Goal: Task Accomplishment & Management: Manage account settings

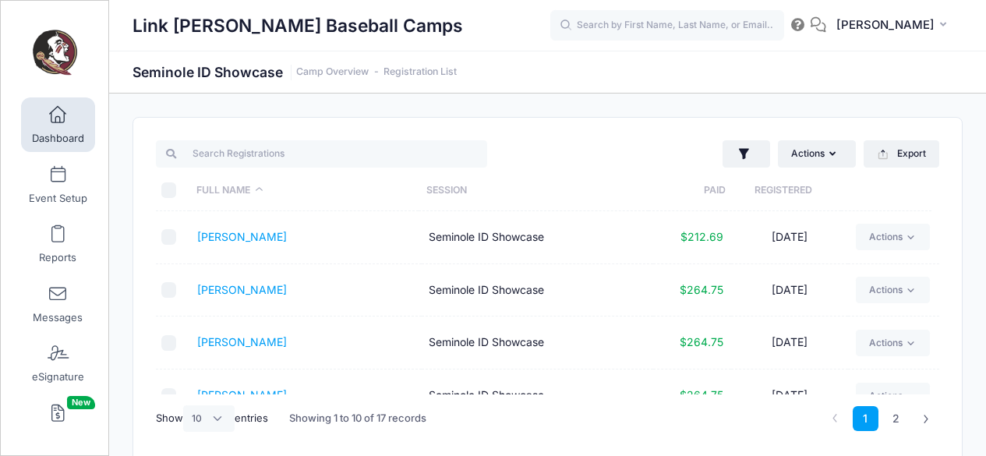
select select "10"
click at [658, 22] on input "text" at bounding box center [667, 25] width 234 height 31
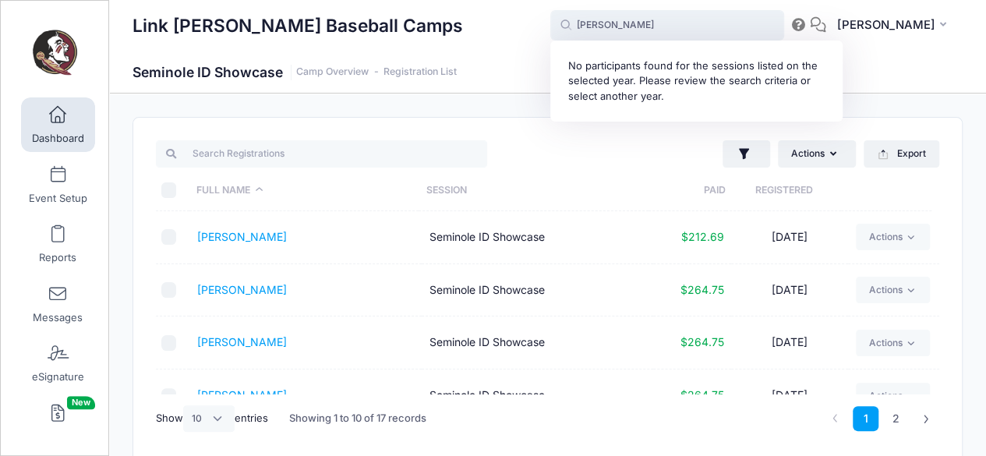
type input "harr"
click at [40, 129] on link "Dashboard" at bounding box center [58, 124] width 74 height 55
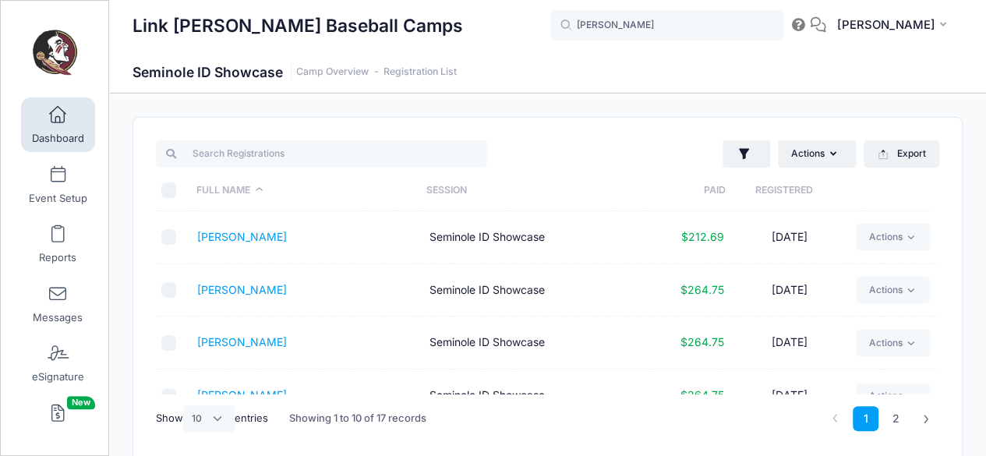
drag, startPoint x: 622, startPoint y: 99, endPoint x: 590, endPoint y: 99, distance: 31.9
click at [597, 99] on div "Link Jarrett Baseball Camps Seminole ID Showcase Camp Overview Registration List" at bounding box center [547, 289] width 876 height 393
click at [59, 55] on img at bounding box center [55, 53] width 58 height 58
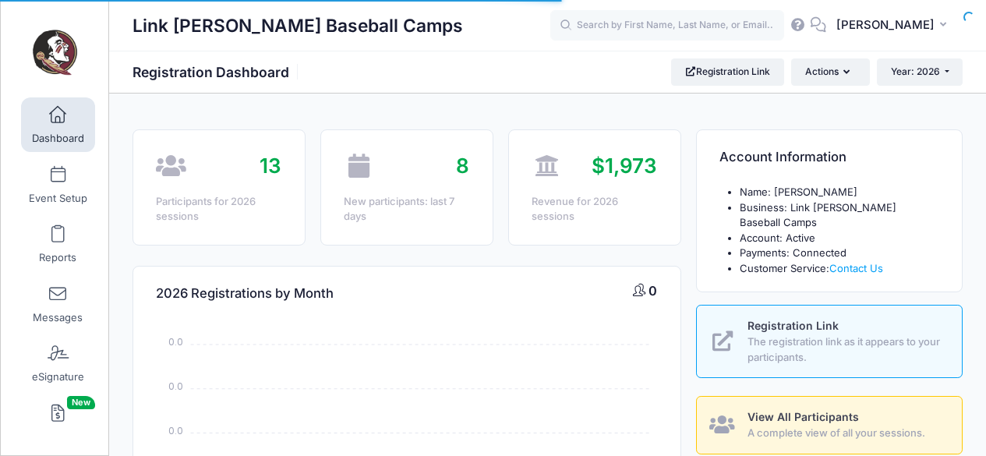
select select
click at [933, 77] on span "Year: 2026" at bounding box center [914, 71] width 49 height 12
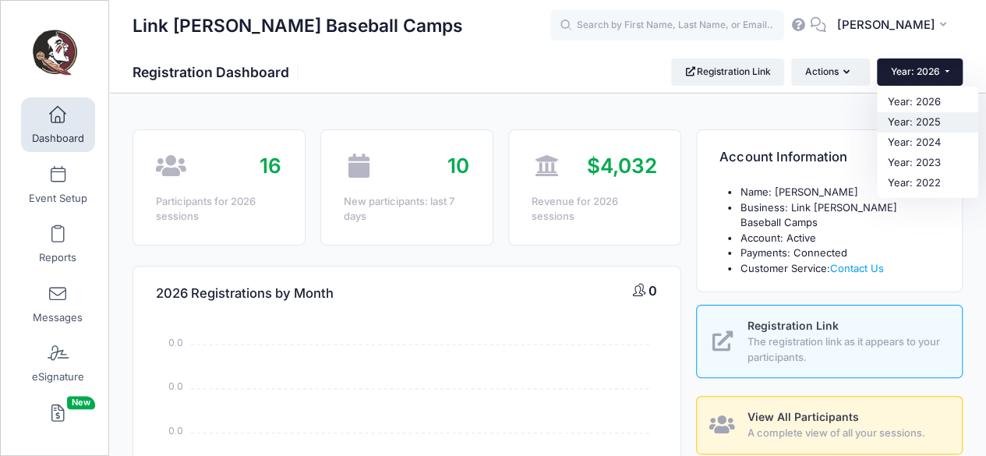
click at [913, 115] on link "Year: 2025" at bounding box center [926, 122] width 101 height 20
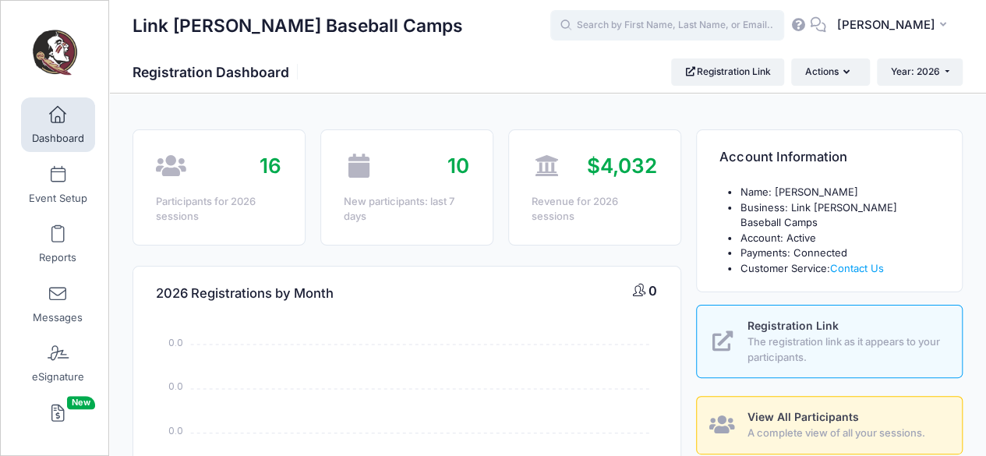
click at [711, 27] on input "text" at bounding box center [667, 25] width 234 height 31
select select
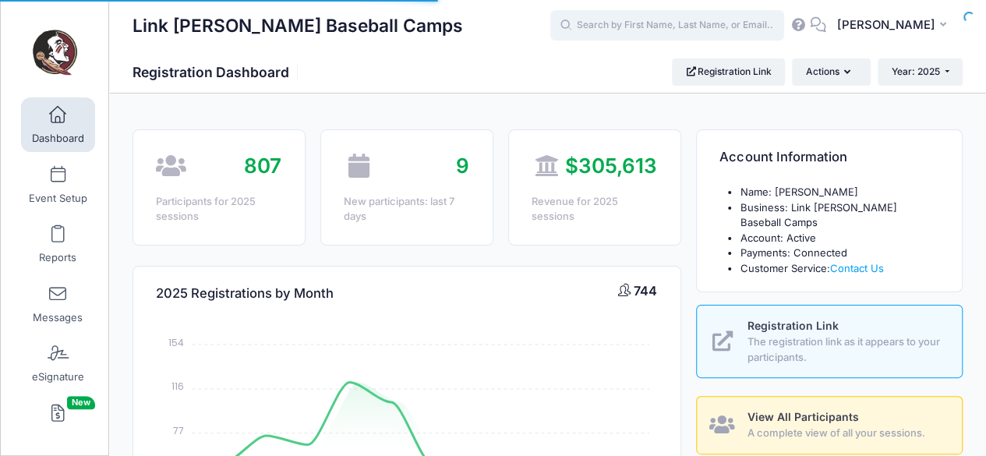
drag, startPoint x: 0, startPoint y: 0, endPoint x: 711, endPoint y: 27, distance: 711.8
click at [711, 27] on input "text" at bounding box center [667, 25] width 234 height 31
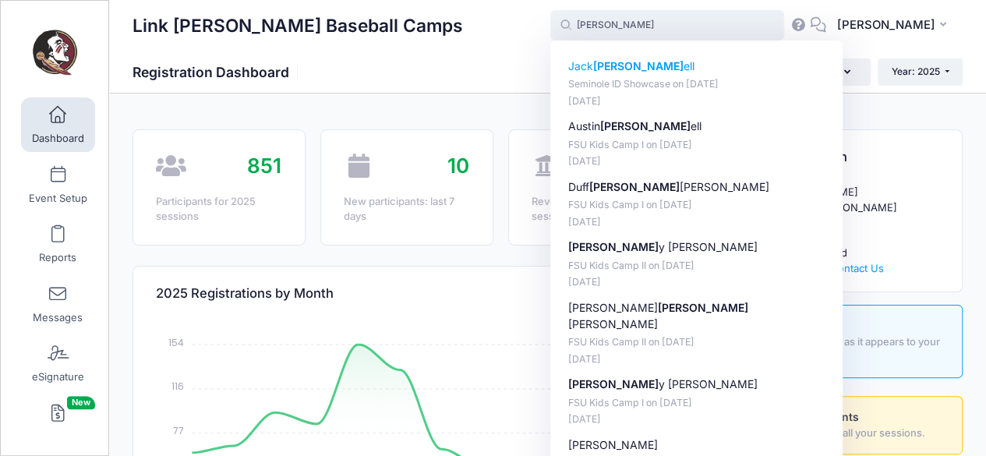
click at [622, 78] on p "Seminole ID Showcase on Oct-26, 2025" at bounding box center [696, 84] width 257 height 15
type input "Jack Harrell (Seminole ID Showcase, Oct-26, 2025)"
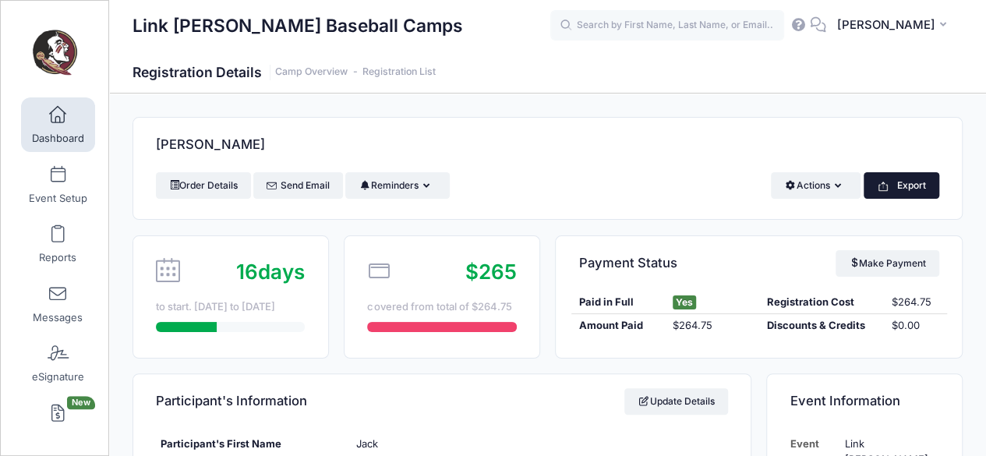
click at [891, 187] on button "Export" at bounding box center [901, 185] width 76 height 26
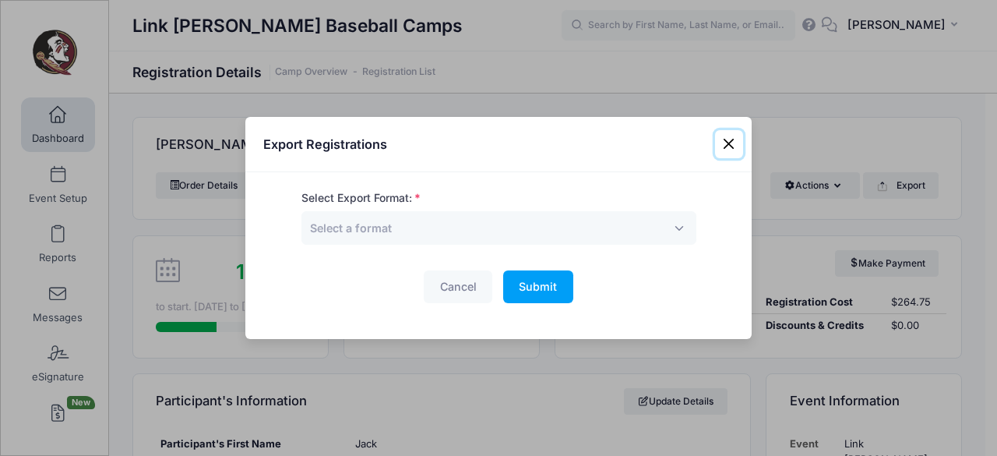
click at [739, 148] on button "Close" at bounding box center [729, 144] width 28 height 28
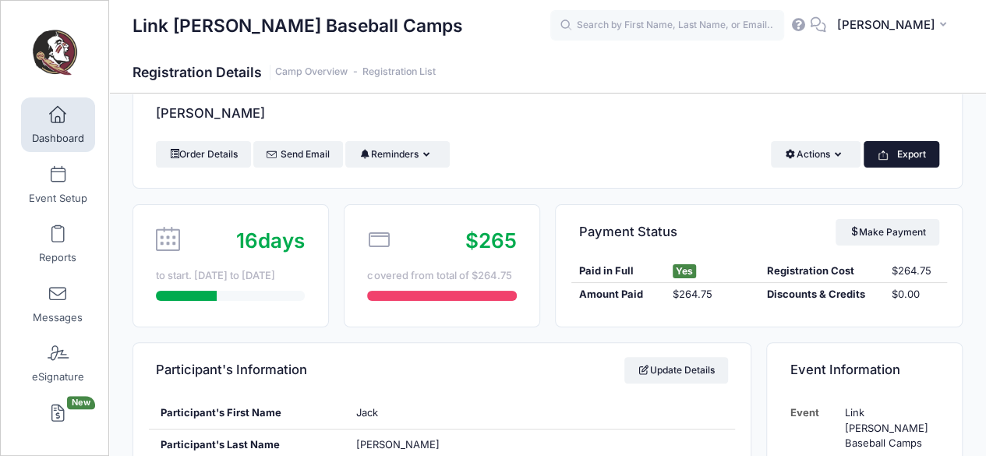
scroll to position [33, 0]
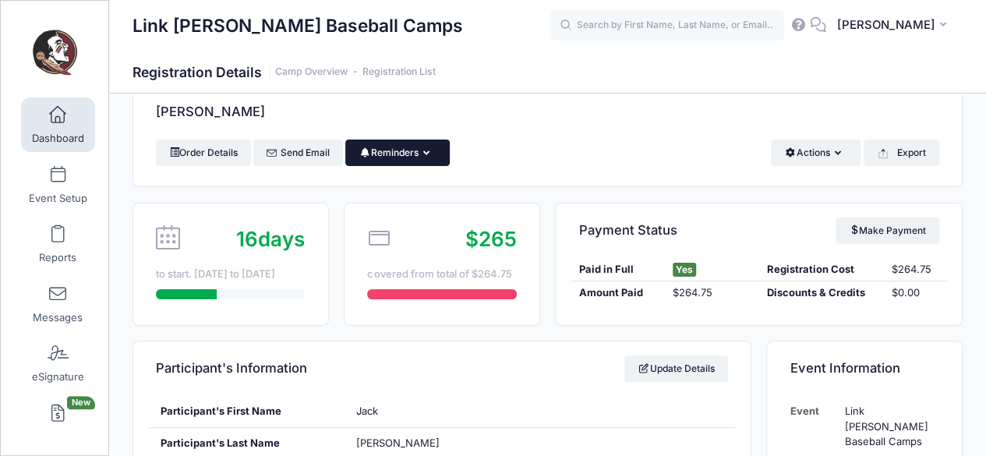
click at [434, 153] on icon "button" at bounding box center [429, 153] width 12 height 0
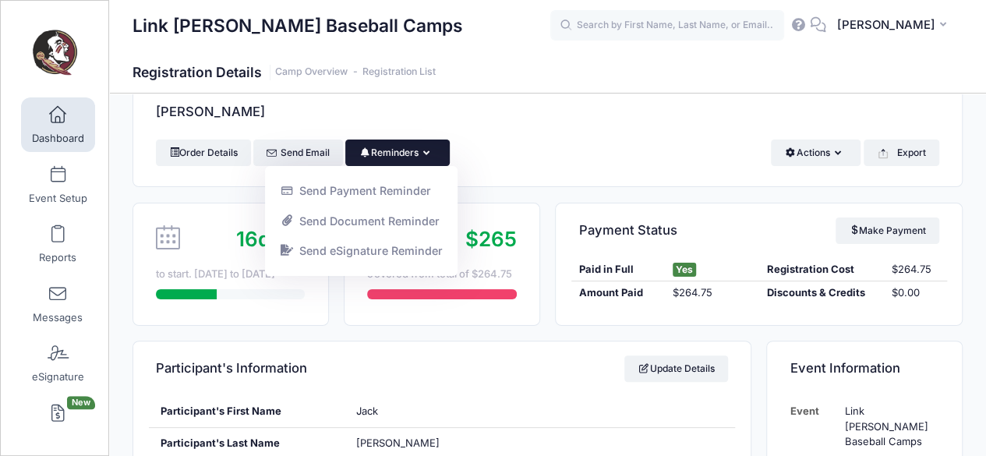
click at [561, 128] on div "Harrell, Jack" at bounding box center [547, 112] width 828 height 55
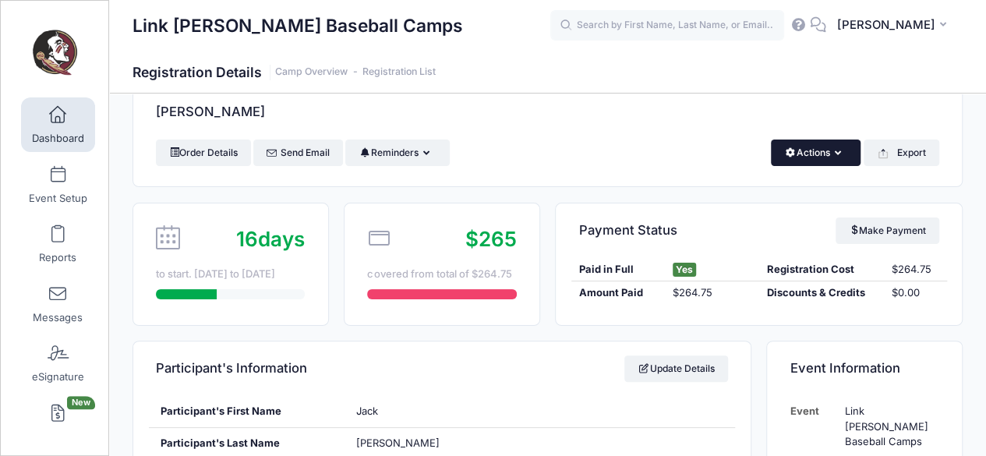
click at [792, 158] on button "Actions" at bounding box center [815, 152] width 90 height 26
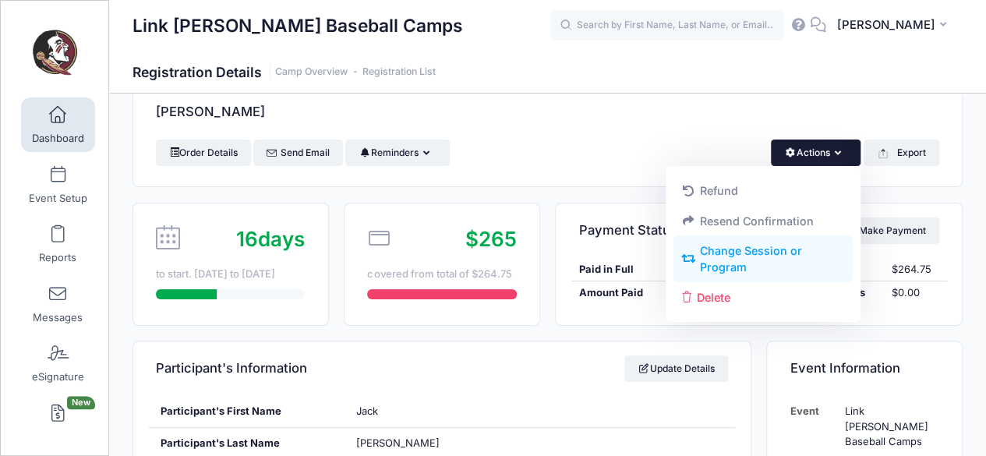
click at [741, 253] on link "Change Session or Program" at bounding box center [763, 259] width 180 height 47
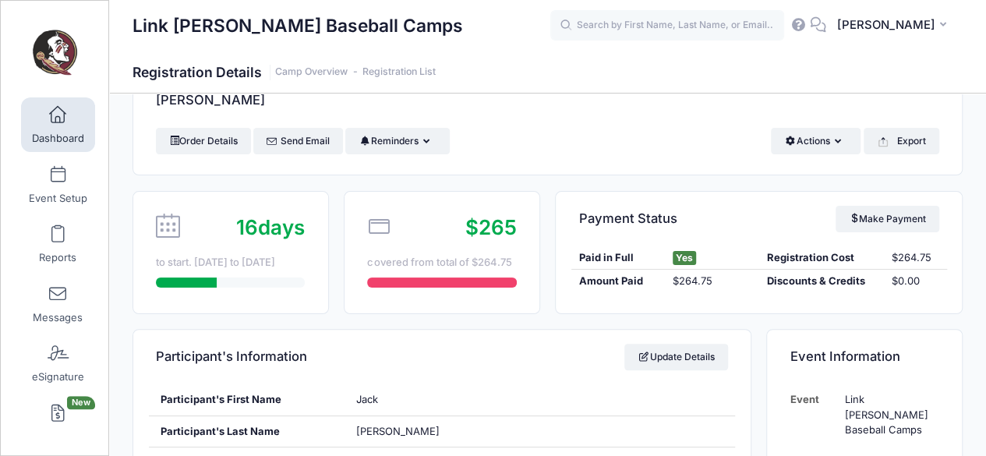
scroll to position [41, 0]
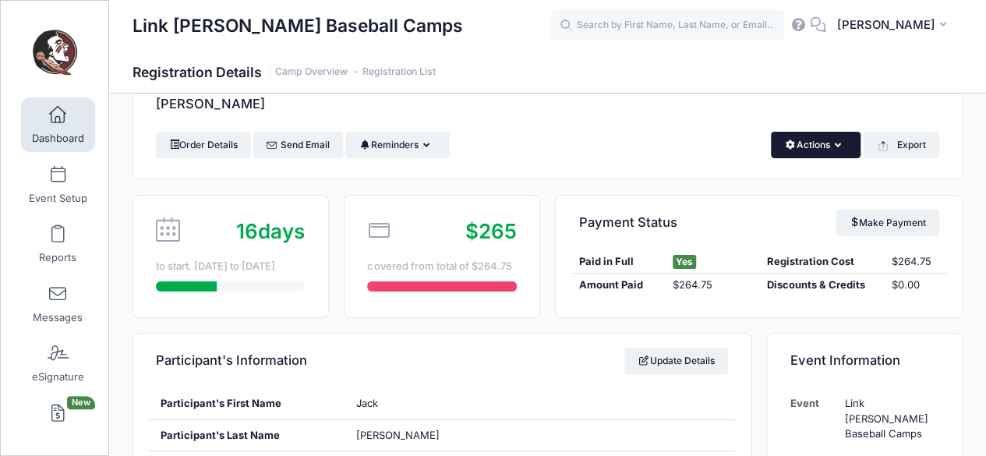
click at [803, 151] on button "Actions" at bounding box center [815, 145] width 90 height 26
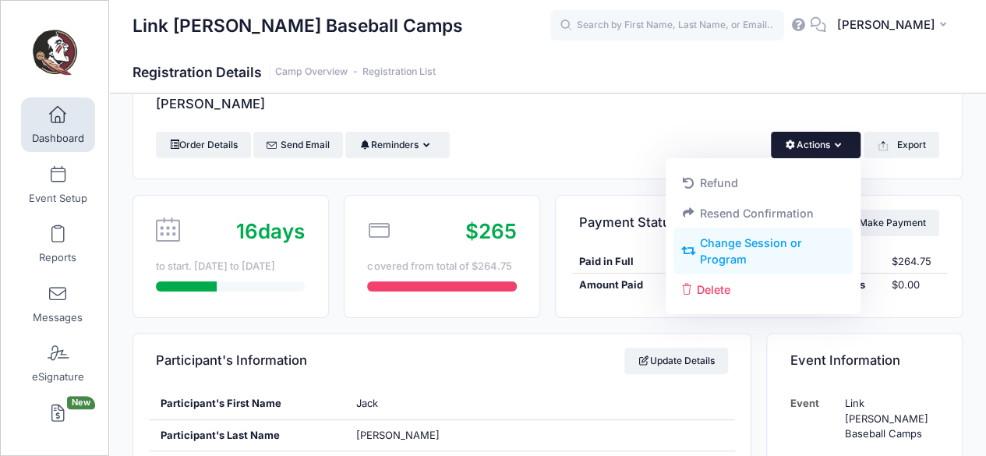
click at [765, 241] on link "Change Session or Program" at bounding box center [763, 251] width 180 height 47
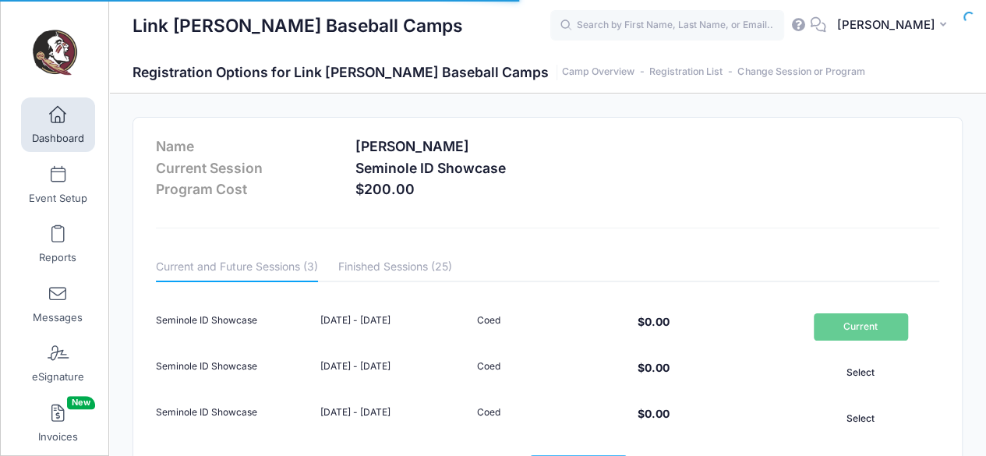
scroll to position [104, 0]
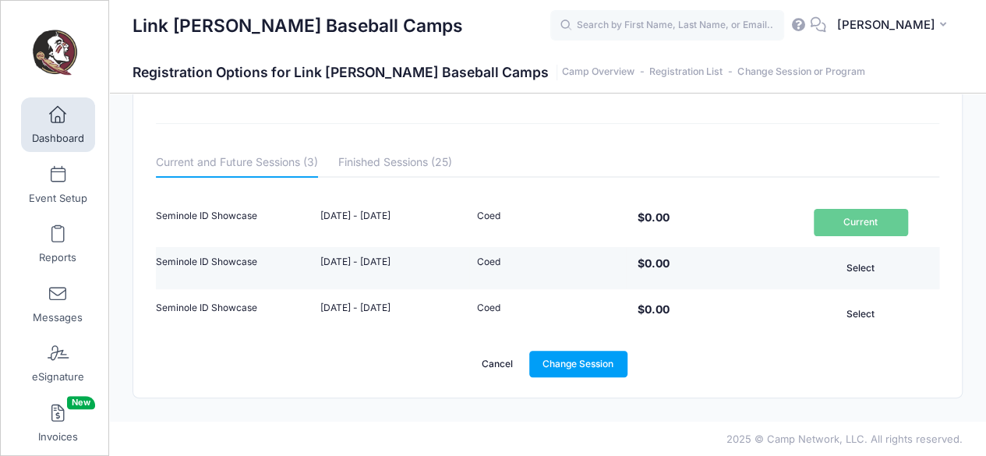
click at [855, 268] on button "Select" at bounding box center [860, 268] width 94 height 26
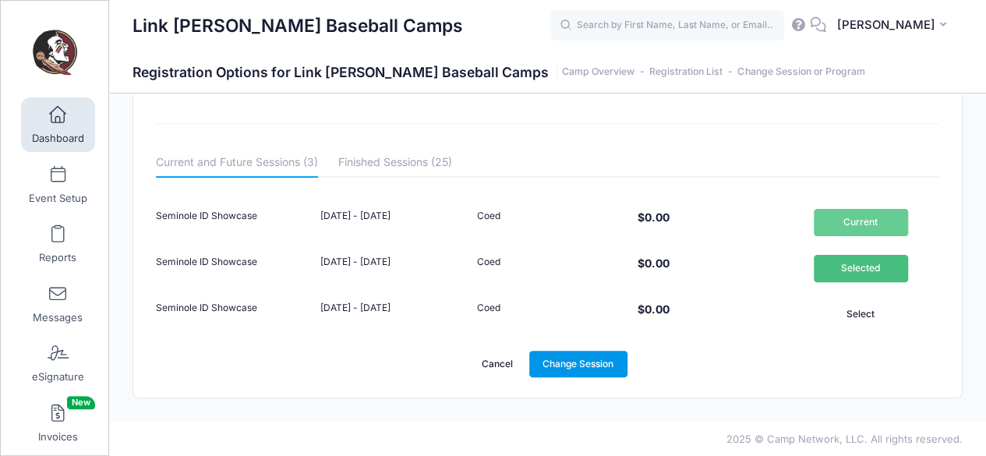
click at [587, 357] on link "Change Session" at bounding box center [578, 364] width 98 height 26
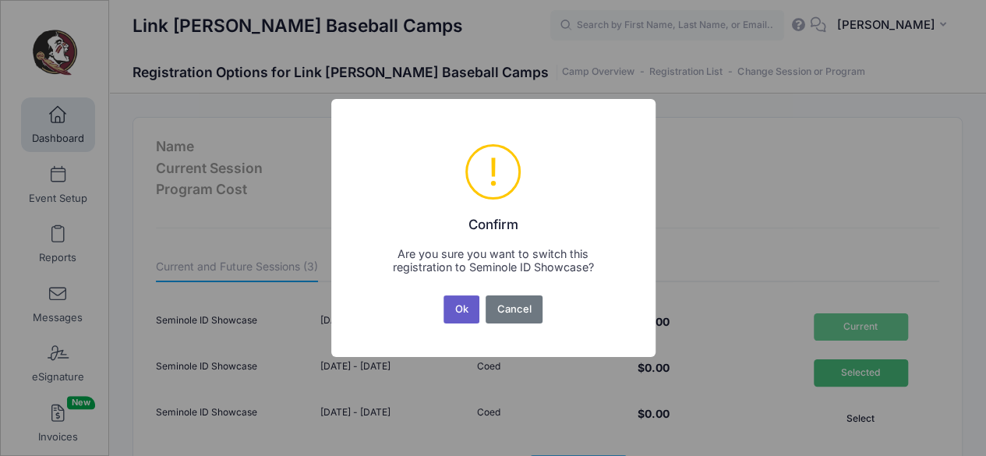
click at [461, 303] on button "Ok" at bounding box center [461, 309] width 36 height 28
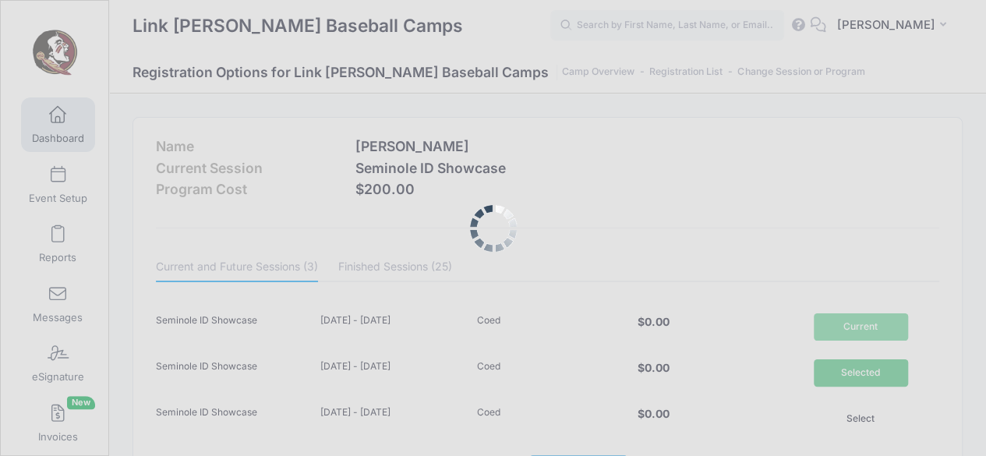
scroll to position [25, 0]
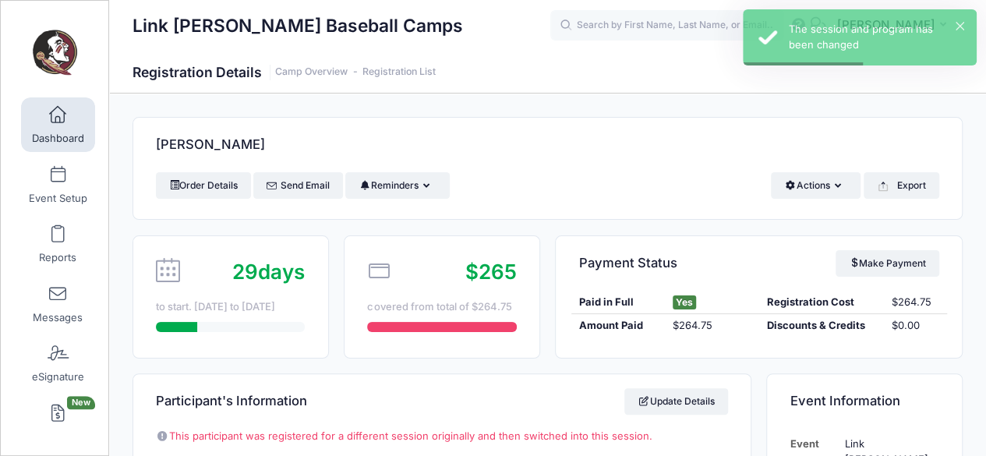
click at [26, 104] on link "Dashboard" at bounding box center [58, 124] width 74 height 55
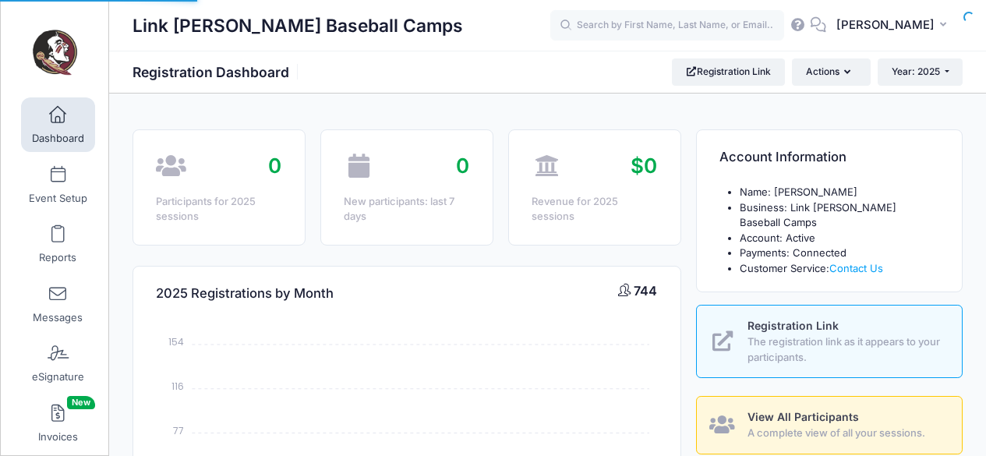
select select
